Goal: Task Accomplishment & Management: Manage account settings

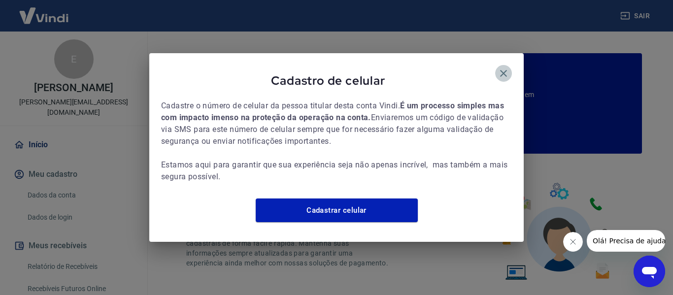
click at [508, 68] on icon "button" at bounding box center [504, 74] width 12 height 12
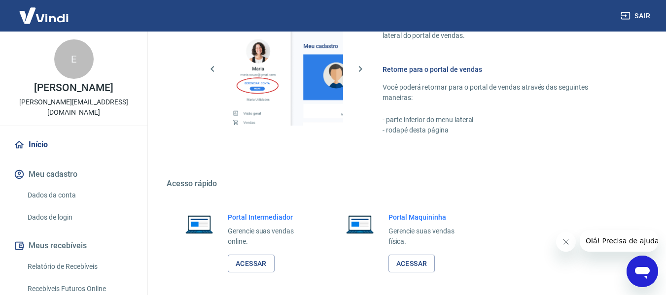
scroll to position [591, 0]
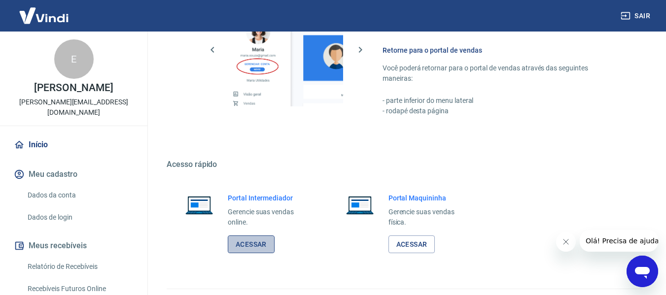
click at [259, 243] on link "Acessar" at bounding box center [251, 245] width 47 height 18
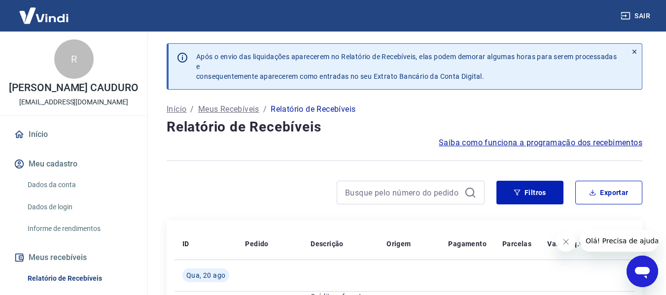
scroll to position [99, 0]
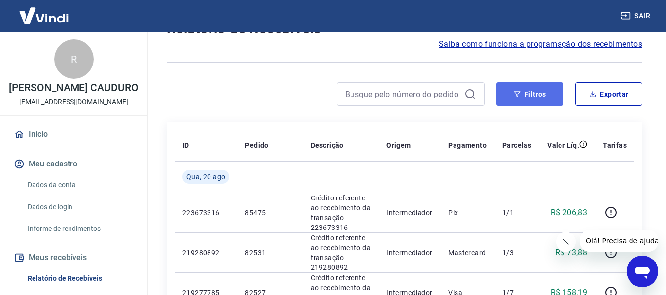
click at [523, 99] on button "Filtros" at bounding box center [529, 94] width 67 height 24
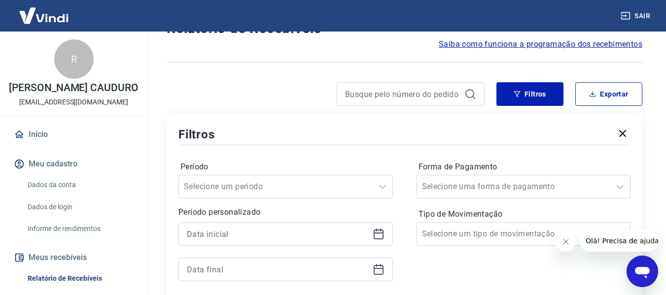
click at [377, 235] on icon at bounding box center [379, 234] width 12 height 12
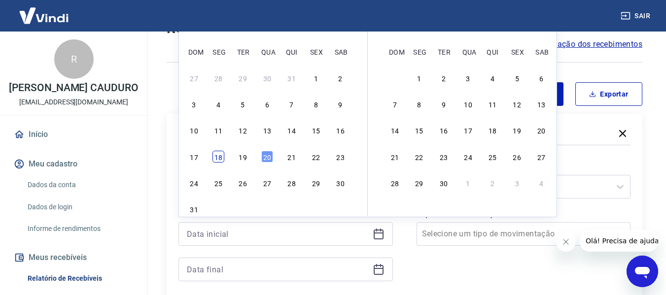
click at [217, 156] on div "18" at bounding box center [218, 157] width 12 height 12
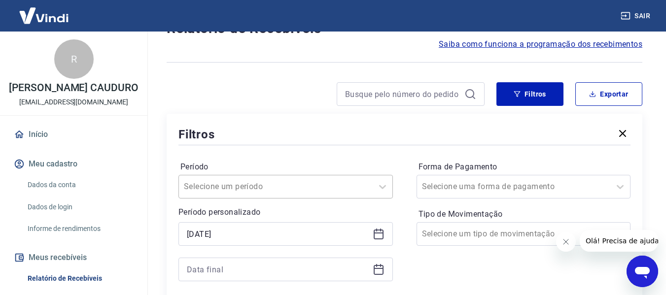
type input "[DATE]"
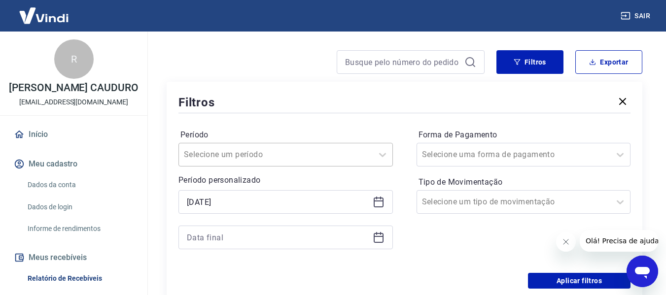
scroll to position [148, 0]
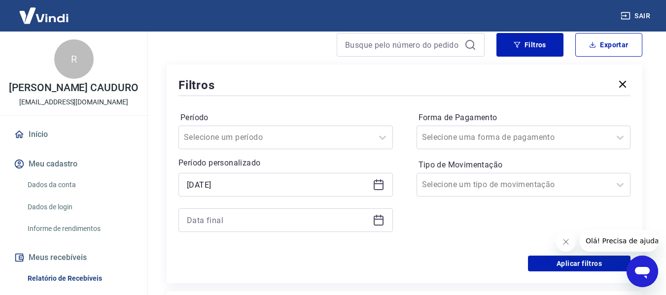
click at [378, 222] on icon at bounding box center [379, 220] width 12 height 12
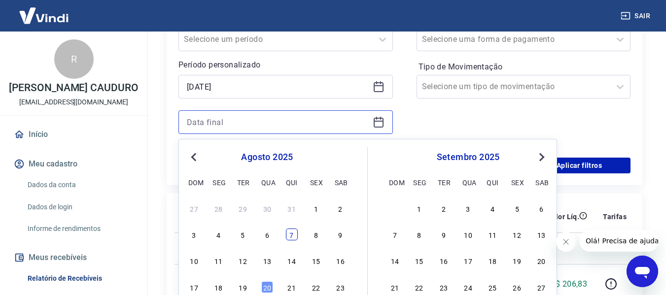
scroll to position [246, 0]
click at [265, 285] on div "20" at bounding box center [267, 287] width 12 height 12
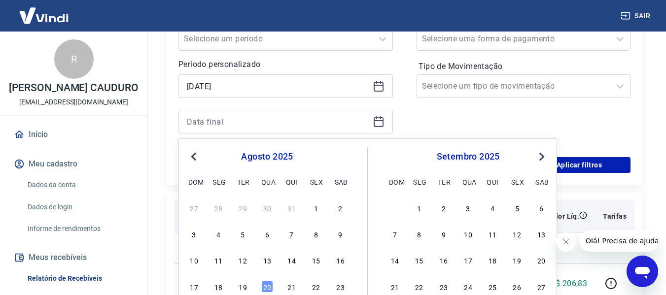
type input "[DATE]"
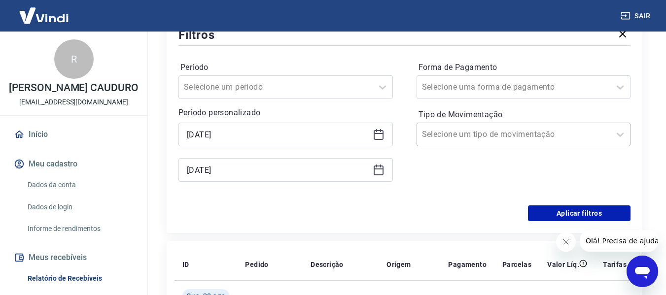
scroll to position [197, 0]
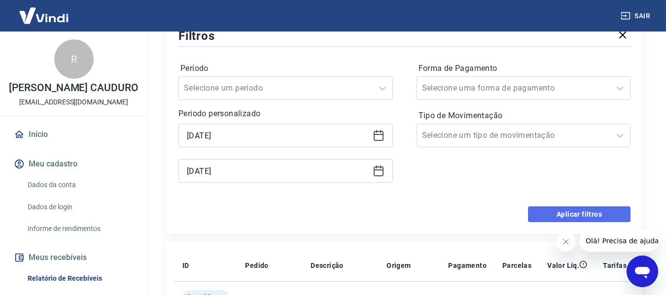
click at [565, 209] on button "Aplicar filtros" at bounding box center [579, 215] width 103 height 16
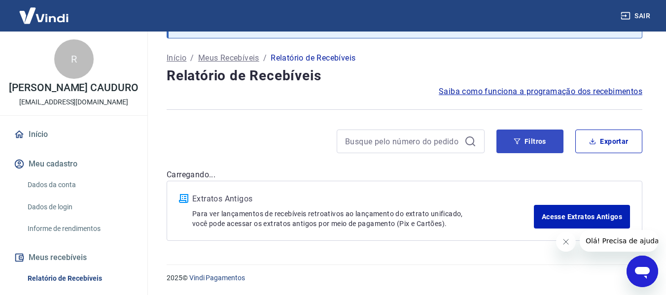
scroll to position [51, 0]
click at [604, 139] on button "Exportar" at bounding box center [608, 142] width 67 height 24
type input "[DATE]"
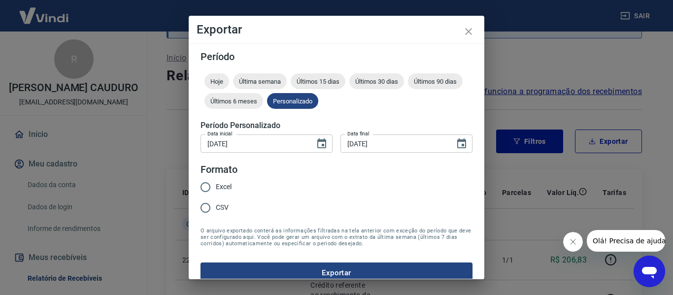
click at [216, 187] on span "Excel" at bounding box center [224, 187] width 16 height 10
click at [216, 187] on input "Excel" at bounding box center [205, 187] width 21 height 21
radio input "true"
click at [358, 271] on button "Exportar" at bounding box center [337, 273] width 272 height 21
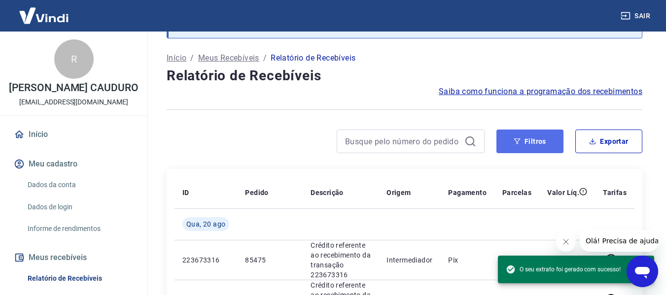
click at [536, 147] on button "Filtros" at bounding box center [529, 142] width 67 height 24
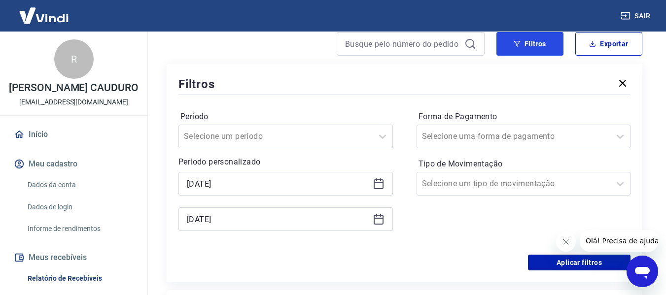
scroll to position [150, 0]
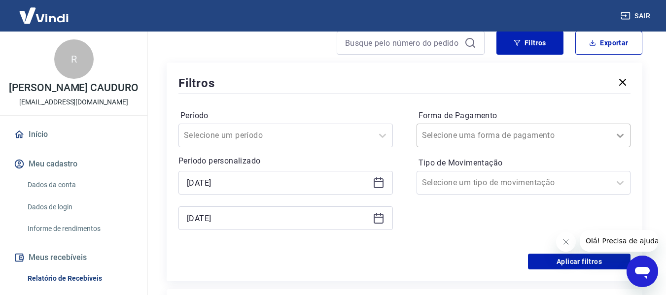
click at [622, 134] on icon at bounding box center [620, 136] width 12 height 12
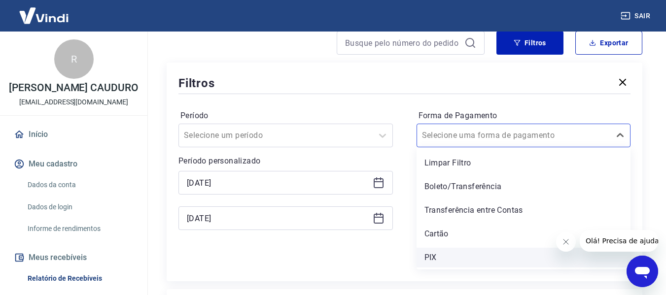
click at [437, 261] on div "PIX" at bounding box center [524, 258] width 214 height 20
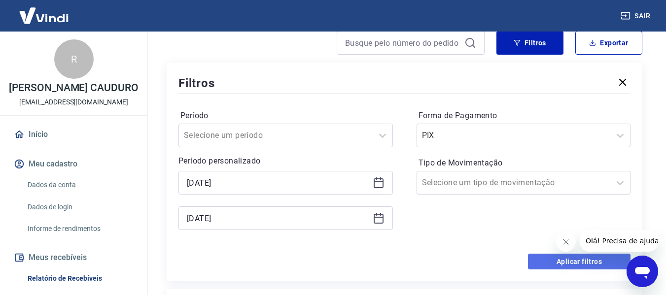
click at [572, 258] on button "Aplicar filtros" at bounding box center [579, 262] width 103 height 16
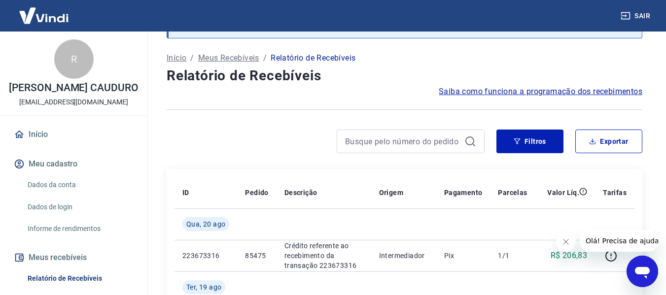
scroll to position [150, 0]
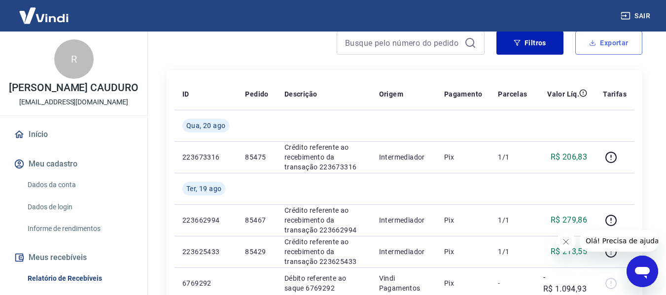
click at [604, 44] on button "Exportar" at bounding box center [608, 43] width 67 height 24
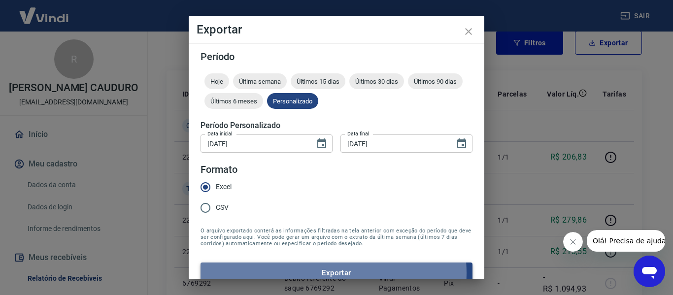
click at [333, 273] on button "Exportar" at bounding box center [337, 273] width 272 height 21
